Goal: Task Accomplishment & Management: Manage account settings

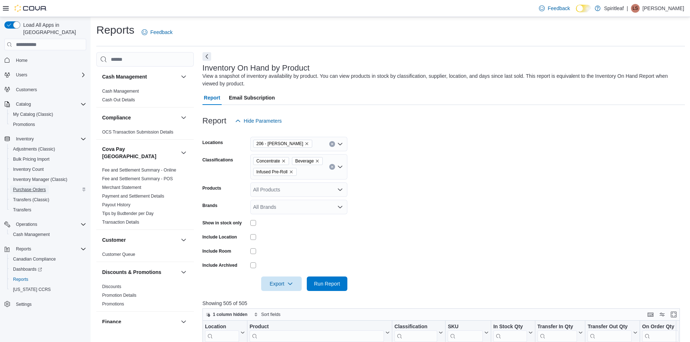
click at [30, 187] on span "Purchase Orders" at bounding box center [29, 190] width 33 height 6
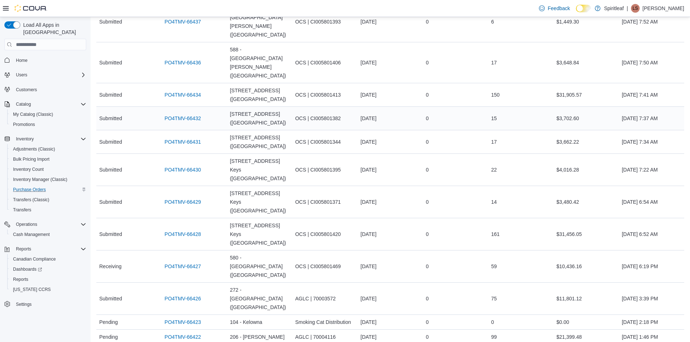
scroll to position [254, 0]
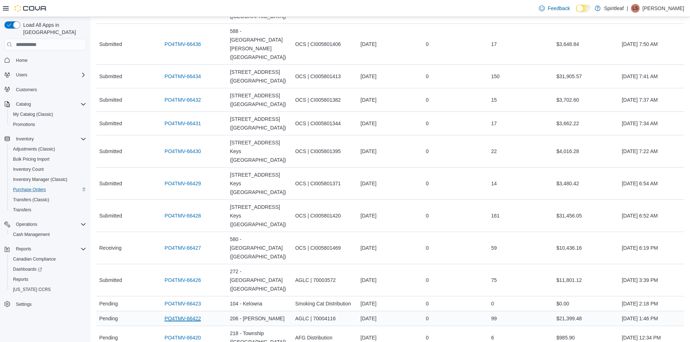
click at [189, 315] on link "PO4TMV-66422" at bounding box center [183, 319] width 36 height 9
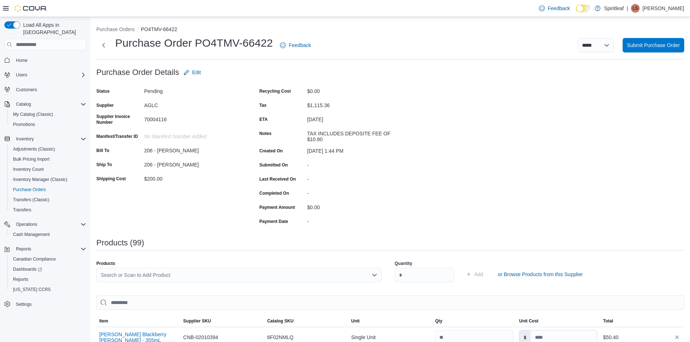
click at [166, 272] on div "Search or Scan to Add Product" at bounding box center [239, 275] width 286 height 14
type input "*"
type input "********"
